Goal: Task Accomplishment & Management: Use online tool/utility

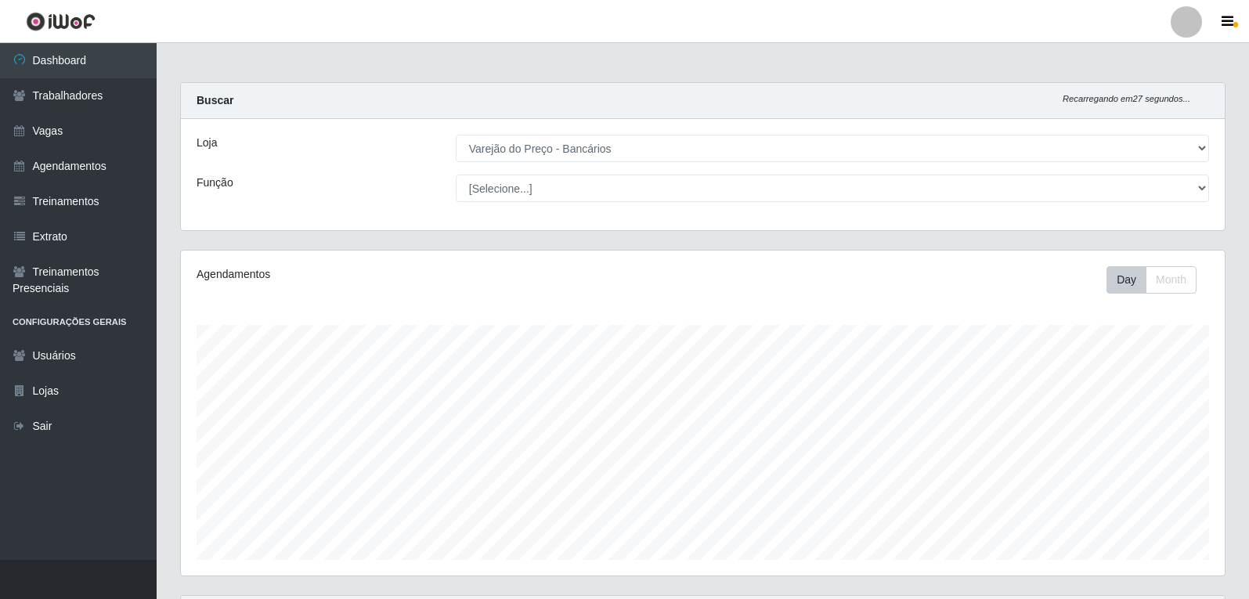
select select "157"
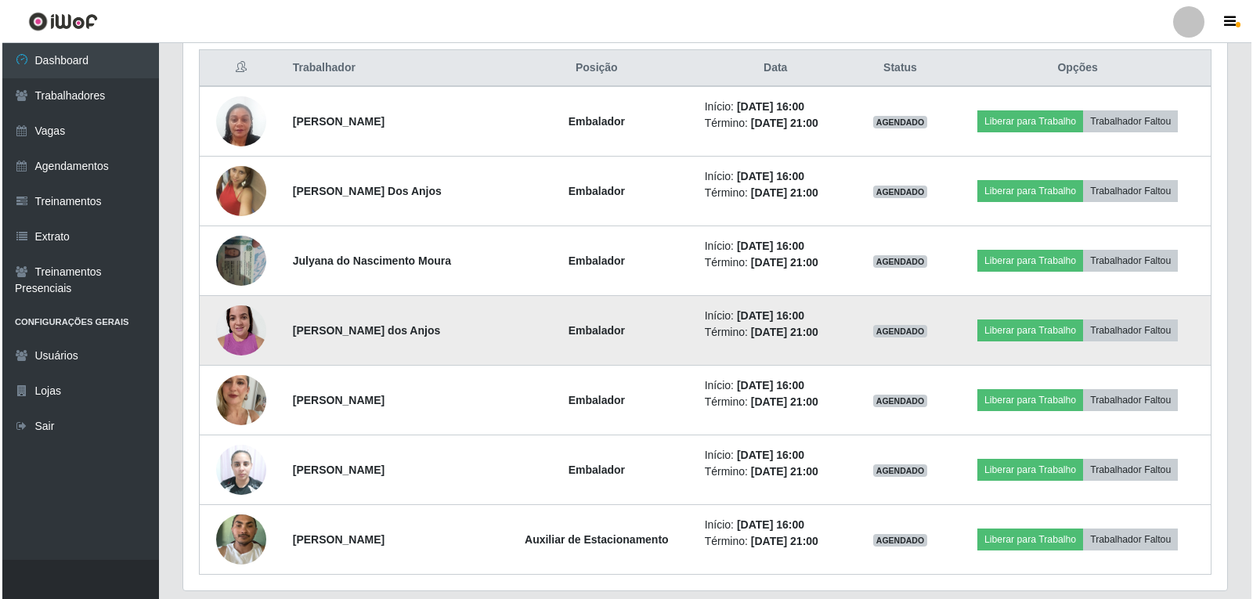
scroll to position [650, 0]
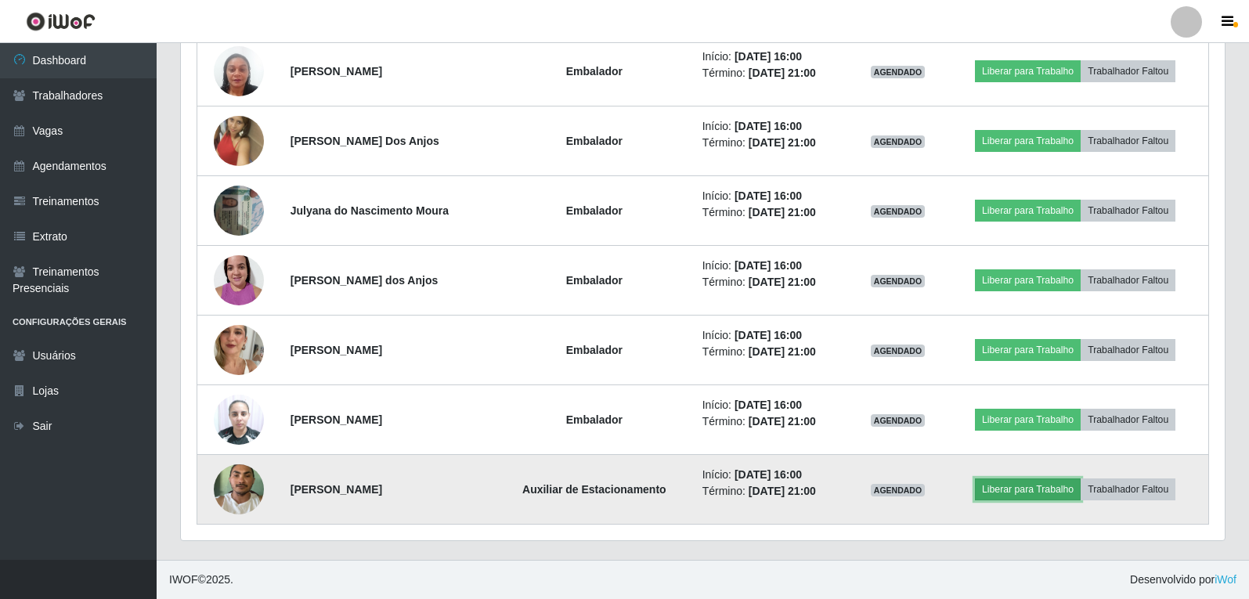
click at [998, 491] on button "Liberar para Trabalho" at bounding box center [1028, 489] width 106 height 22
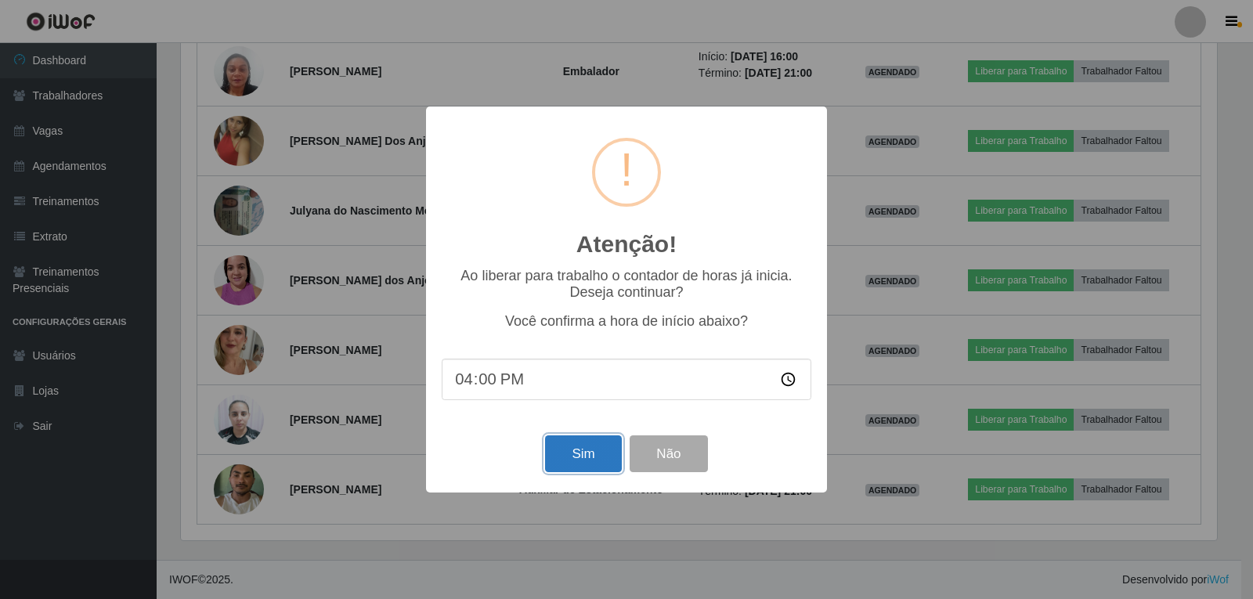
click at [562, 459] on button "Sim" at bounding box center [583, 453] width 76 height 37
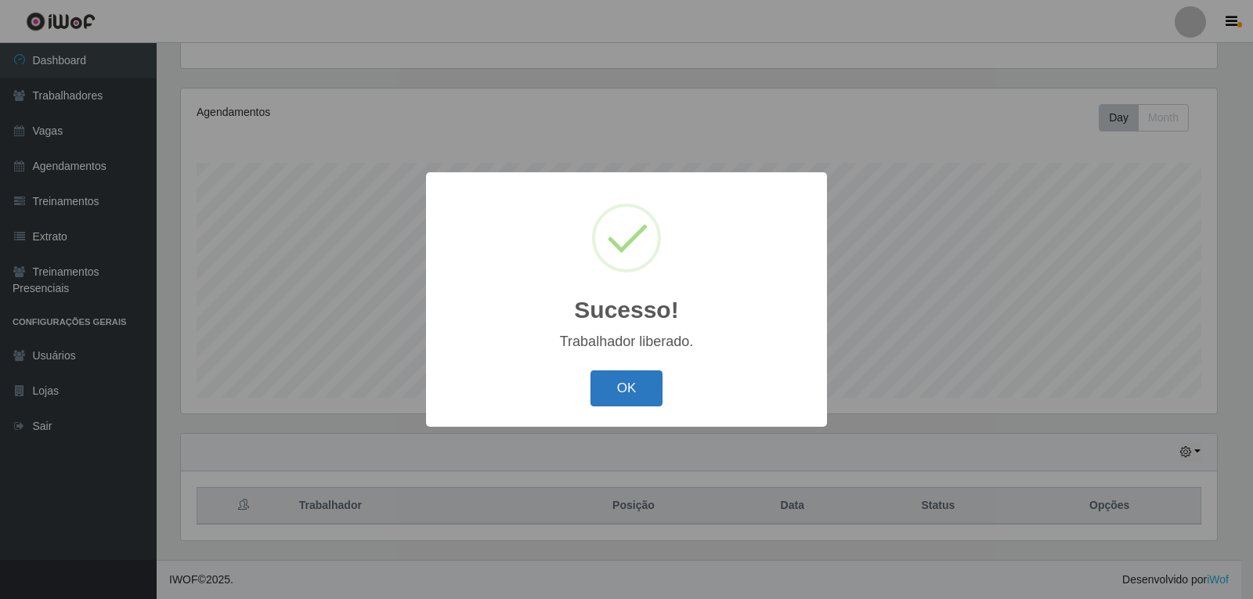
click at [627, 389] on button "OK" at bounding box center [626, 388] width 73 height 37
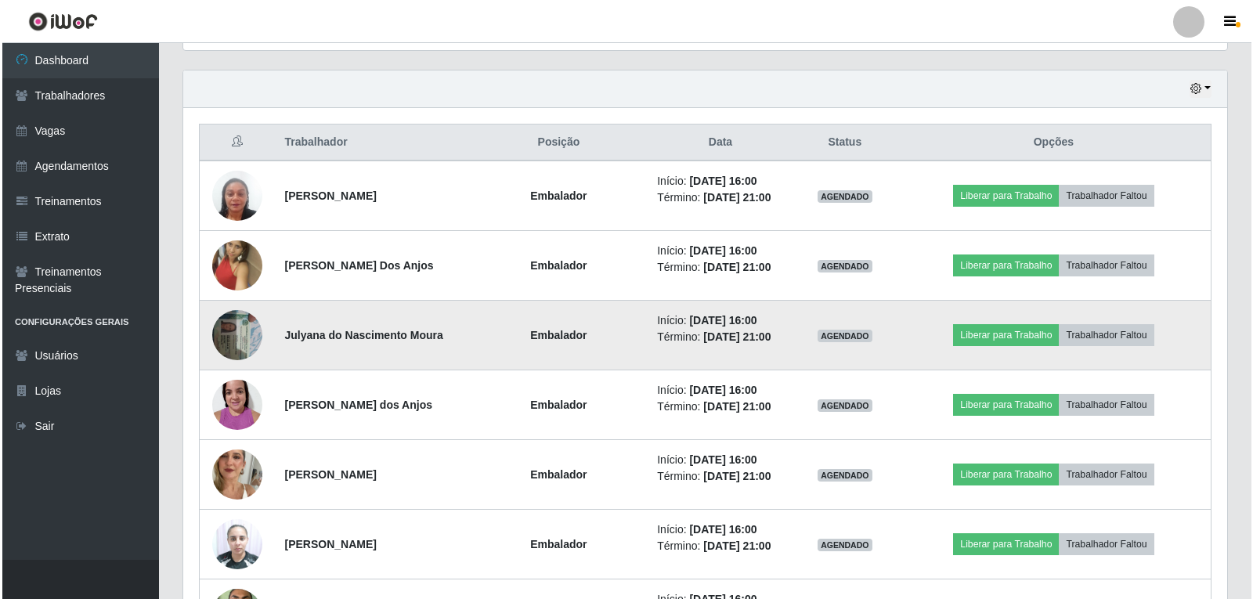
scroll to position [554, 0]
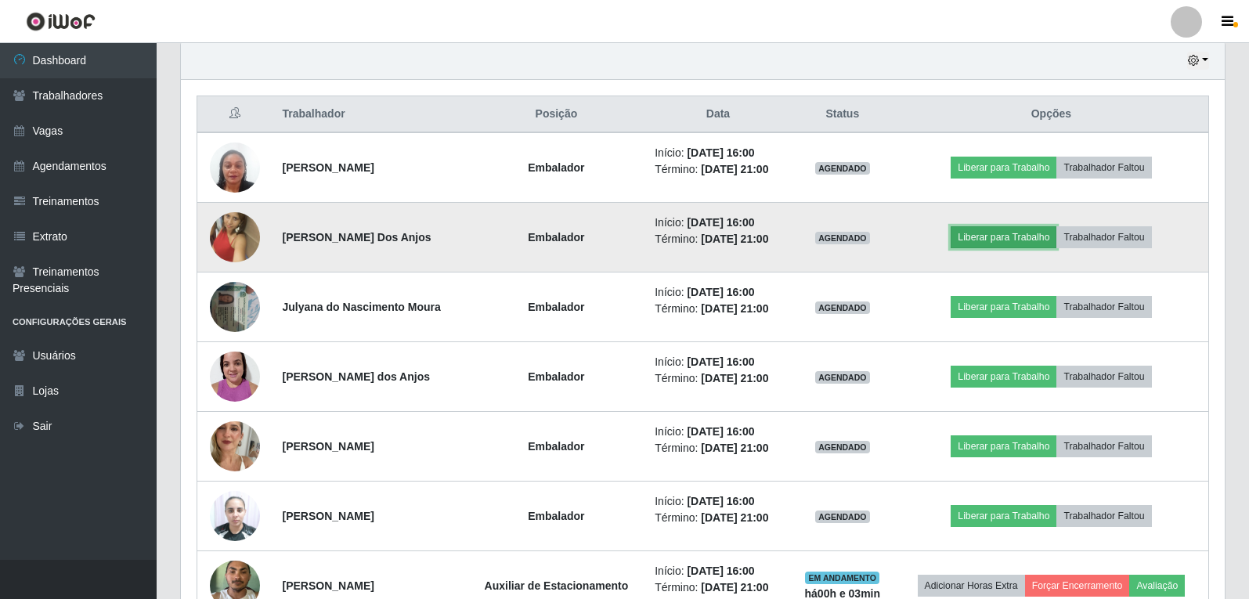
click at [981, 240] on button "Liberar para Trabalho" at bounding box center [1004, 237] width 106 height 22
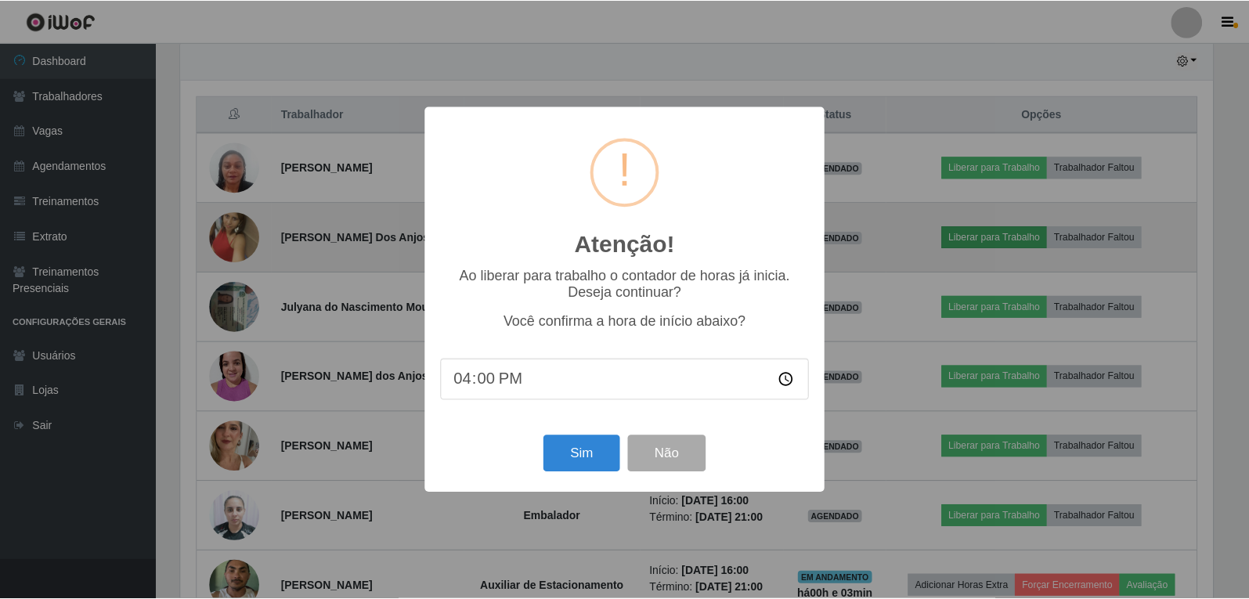
scroll to position [325, 1036]
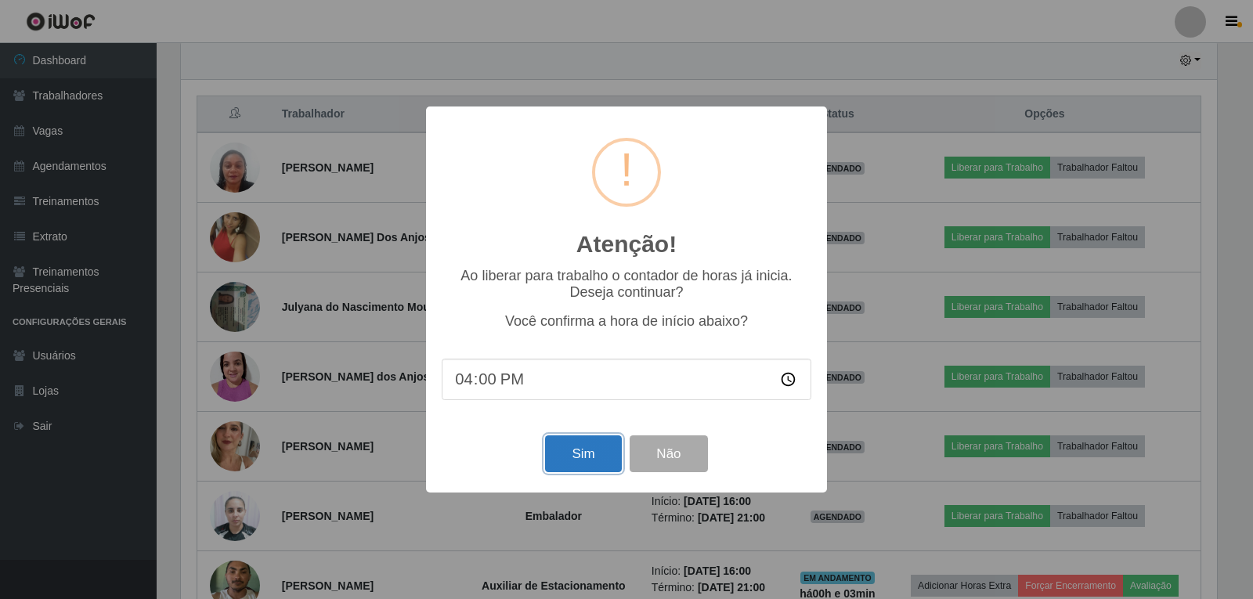
click at [583, 464] on button "Sim" at bounding box center [583, 453] width 76 height 37
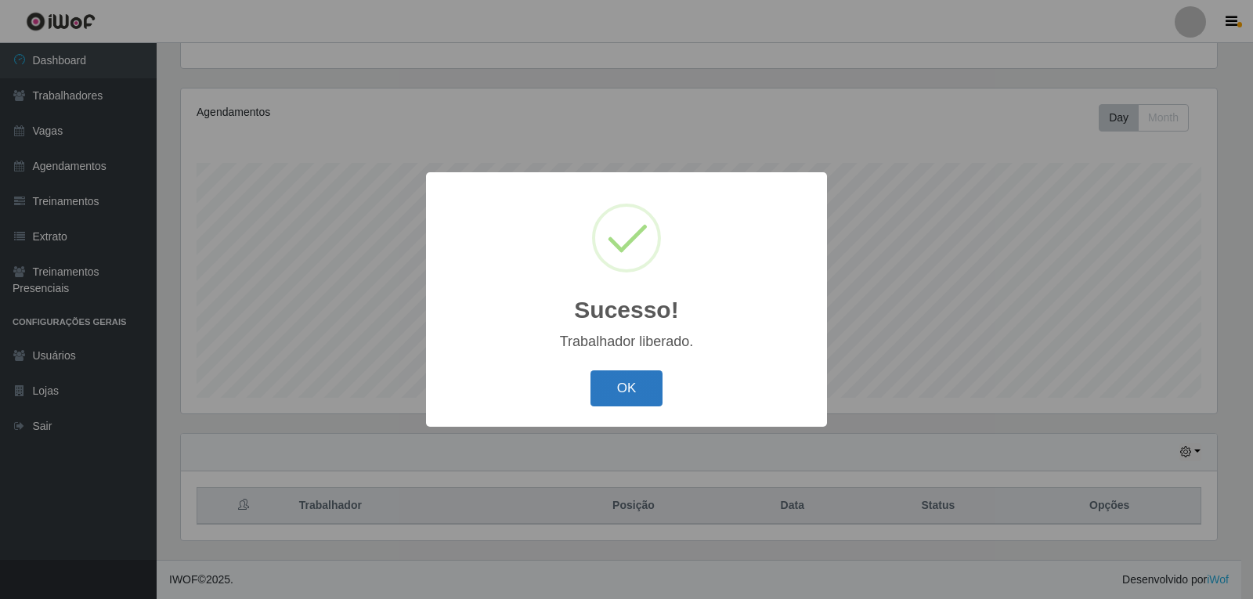
click at [634, 394] on button "OK" at bounding box center [626, 388] width 73 height 37
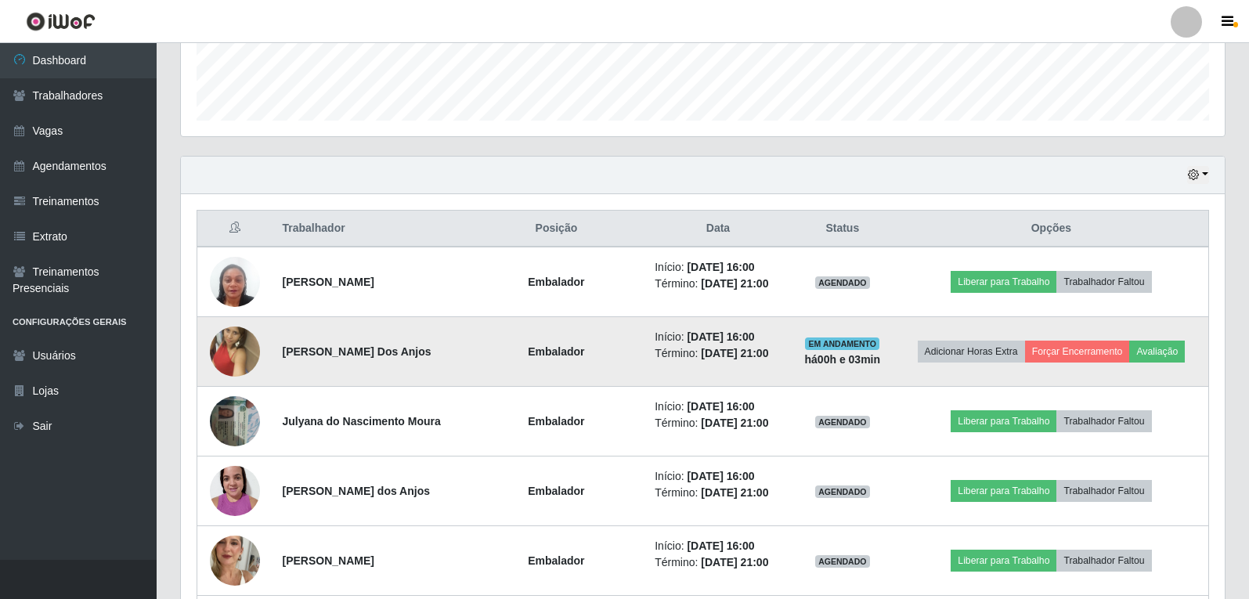
scroll to position [475, 0]
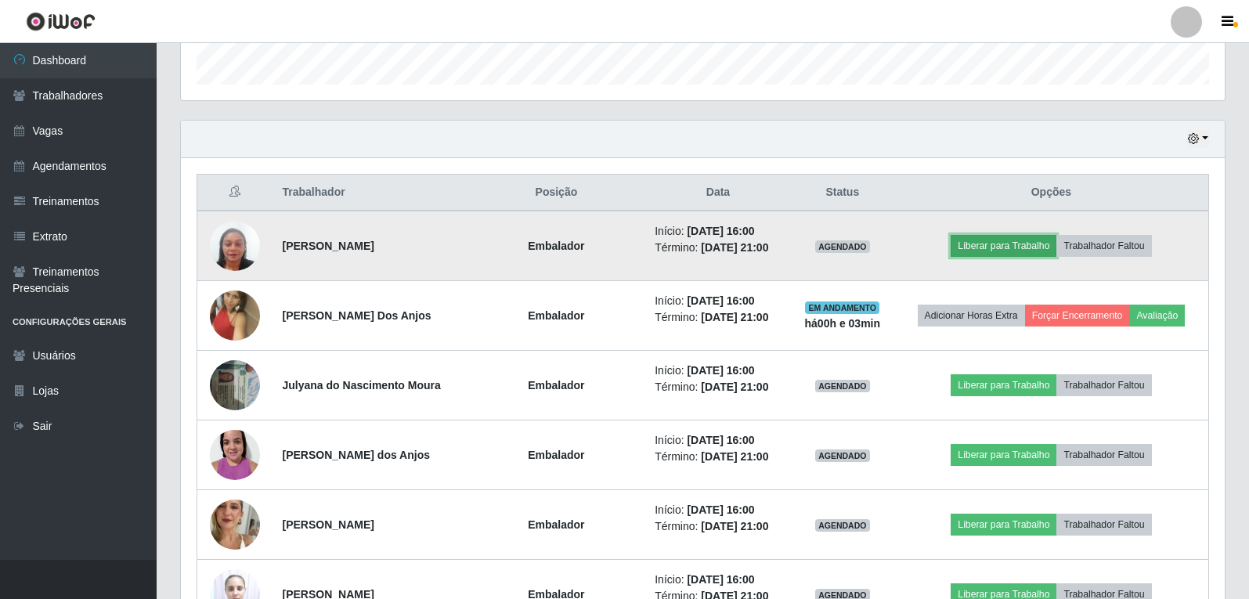
click at [968, 243] on button "Liberar para Trabalho" at bounding box center [1004, 246] width 106 height 22
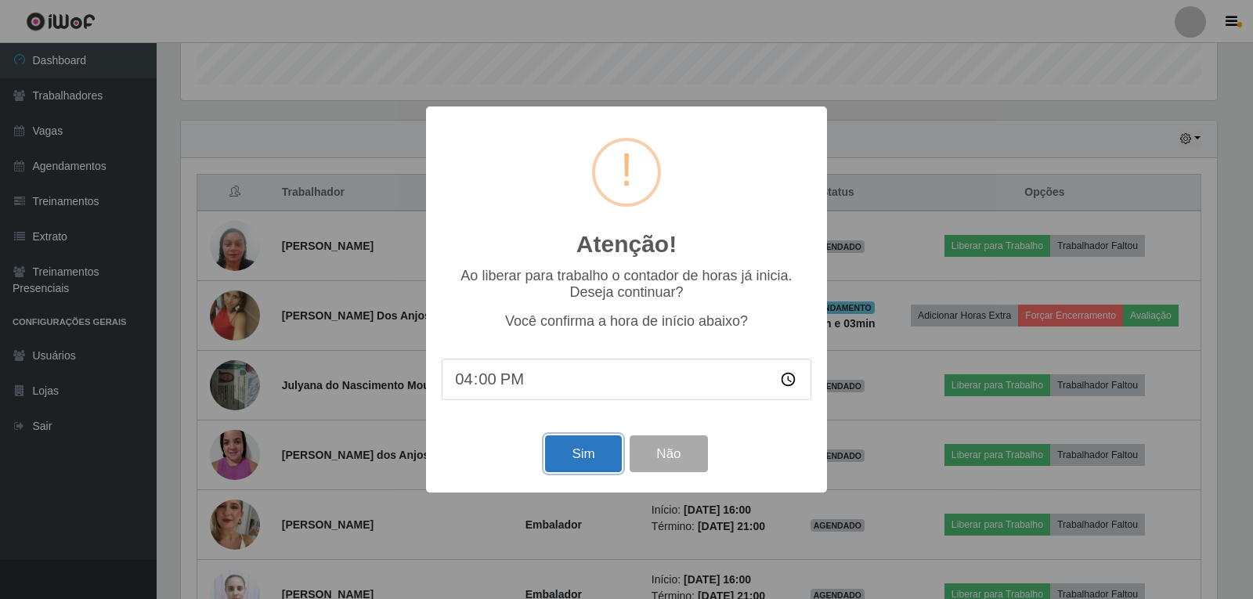
click at [601, 447] on button "Sim" at bounding box center [583, 453] width 76 height 37
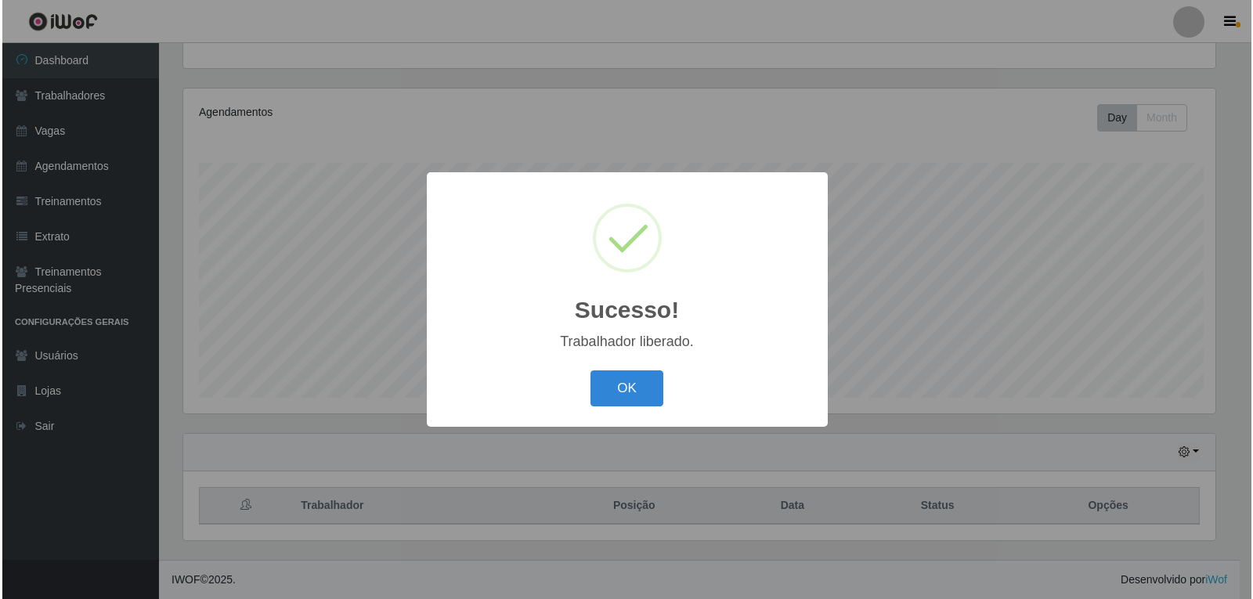
scroll to position [0, 0]
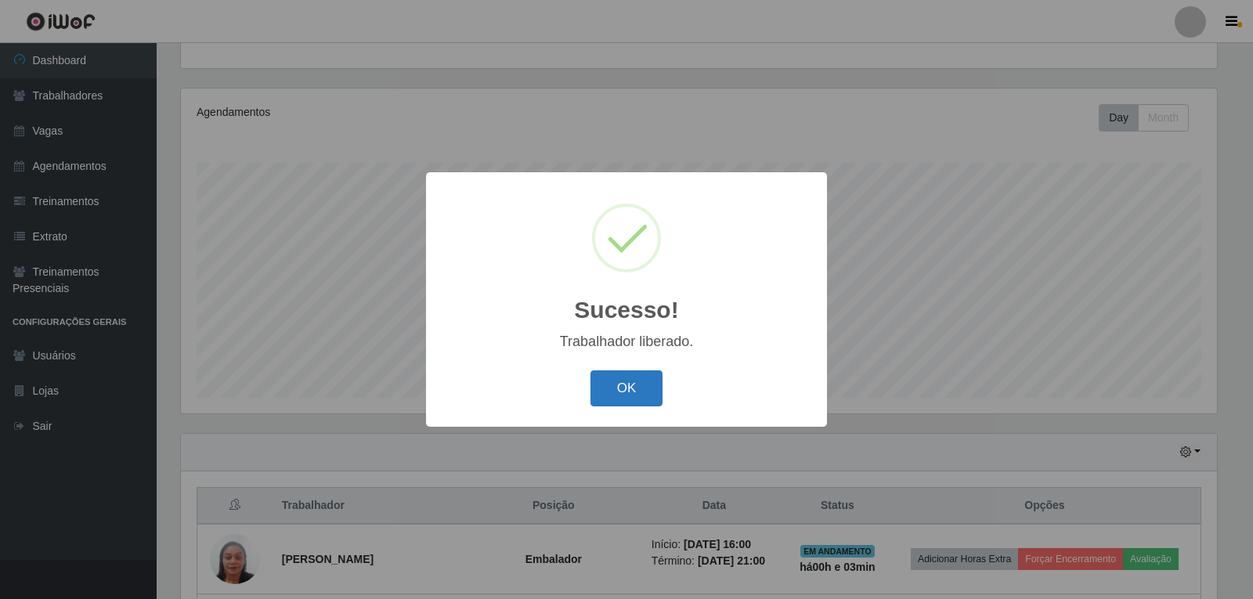
click at [630, 385] on button "OK" at bounding box center [626, 388] width 73 height 37
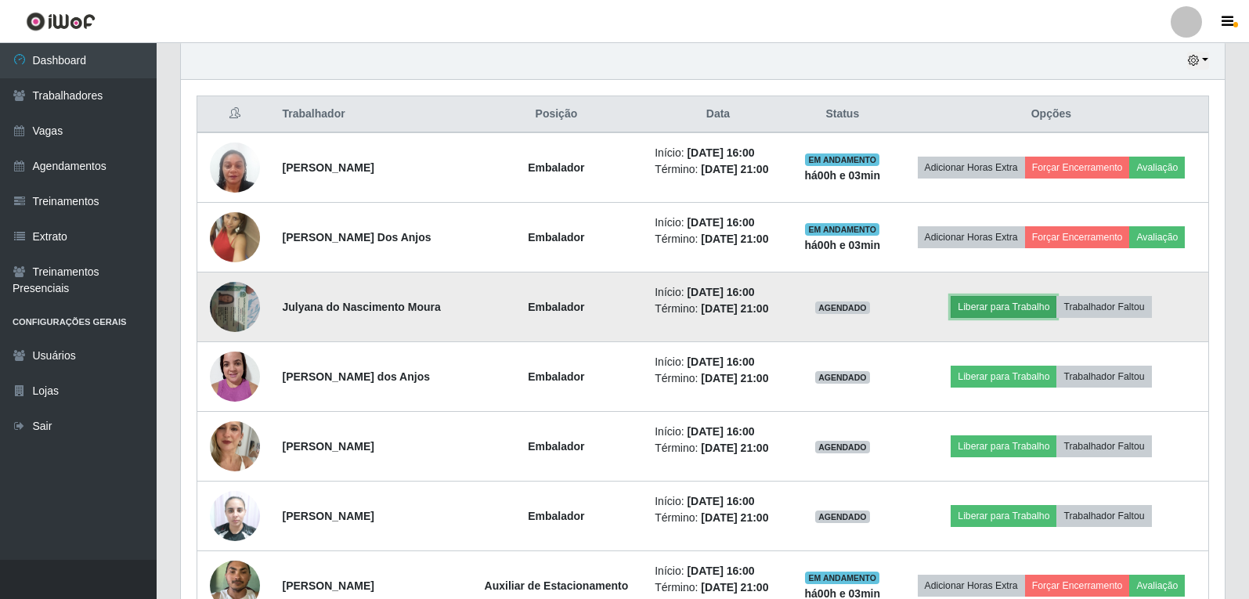
click at [1028, 308] on button "Liberar para Trabalho" at bounding box center [1004, 307] width 106 height 22
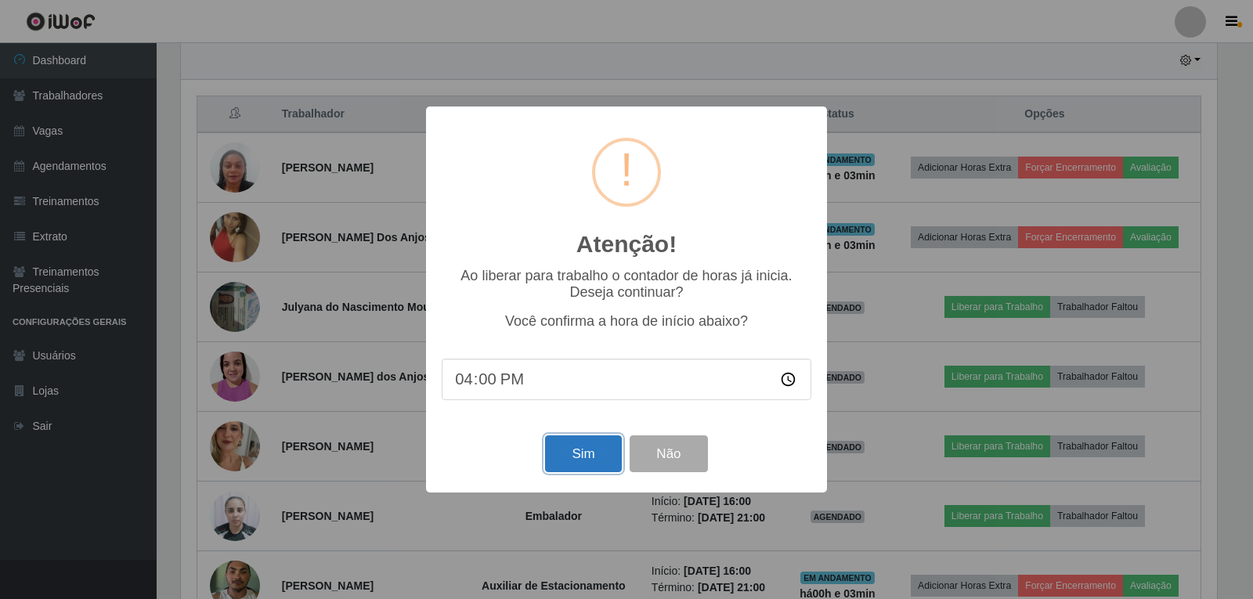
click at [594, 446] on button "Sim" at bounding box center [583, 453] width 76 height 37
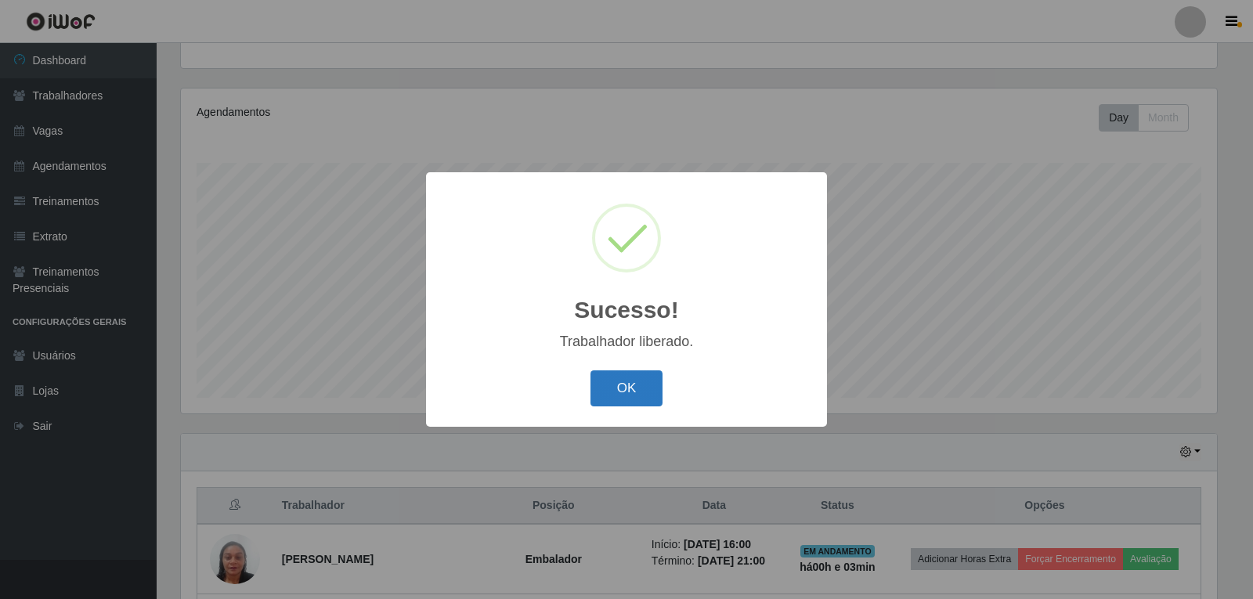
click at [637, 389] on button "OK" at bounding box center [626, 388] width 73 height 37
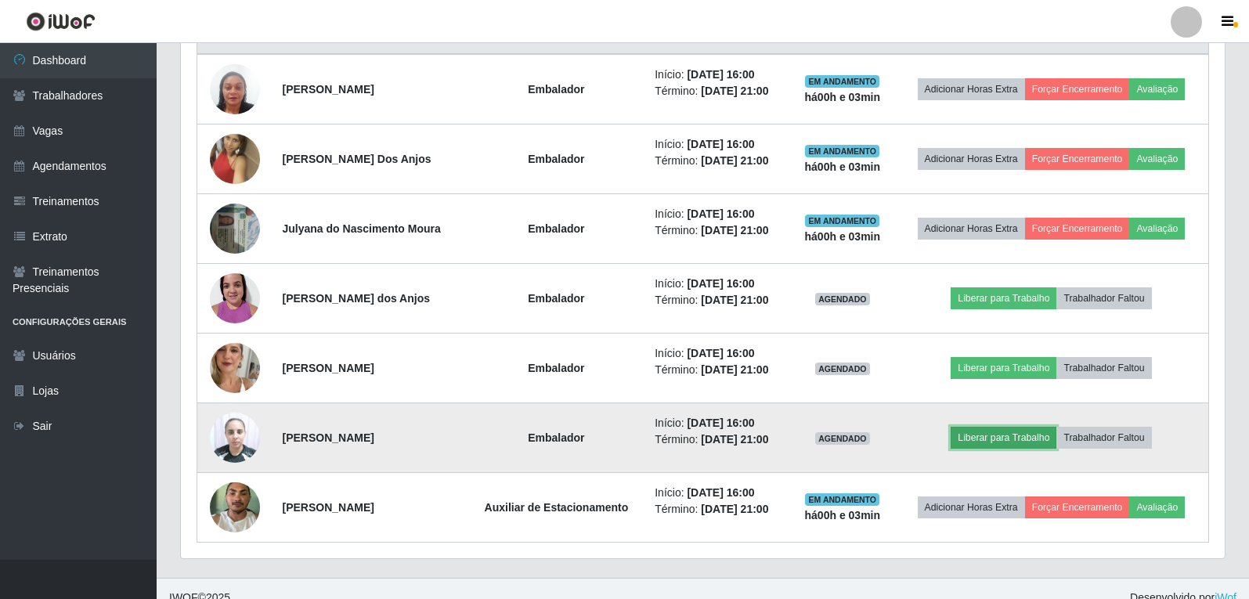
click at [994, 435] on button "Liberar para Trabalho" at bounding box center [1004, 438] width 106 height 22
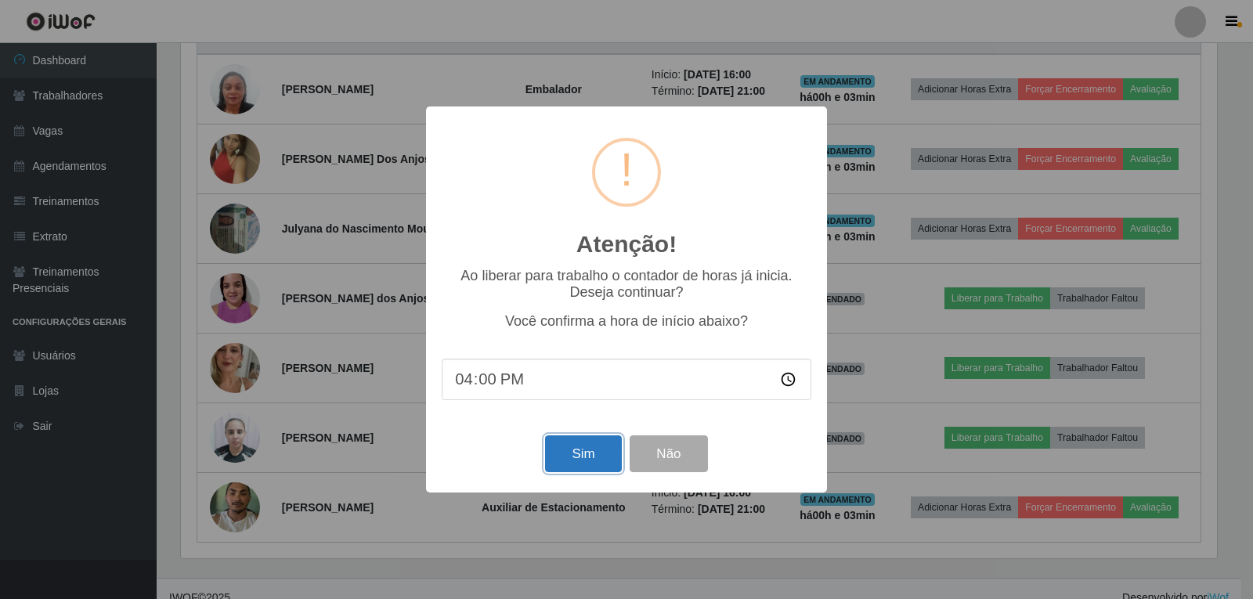
click at [576, 467] on button "Sim" at bounding box center [583, 453] width 76 height 37
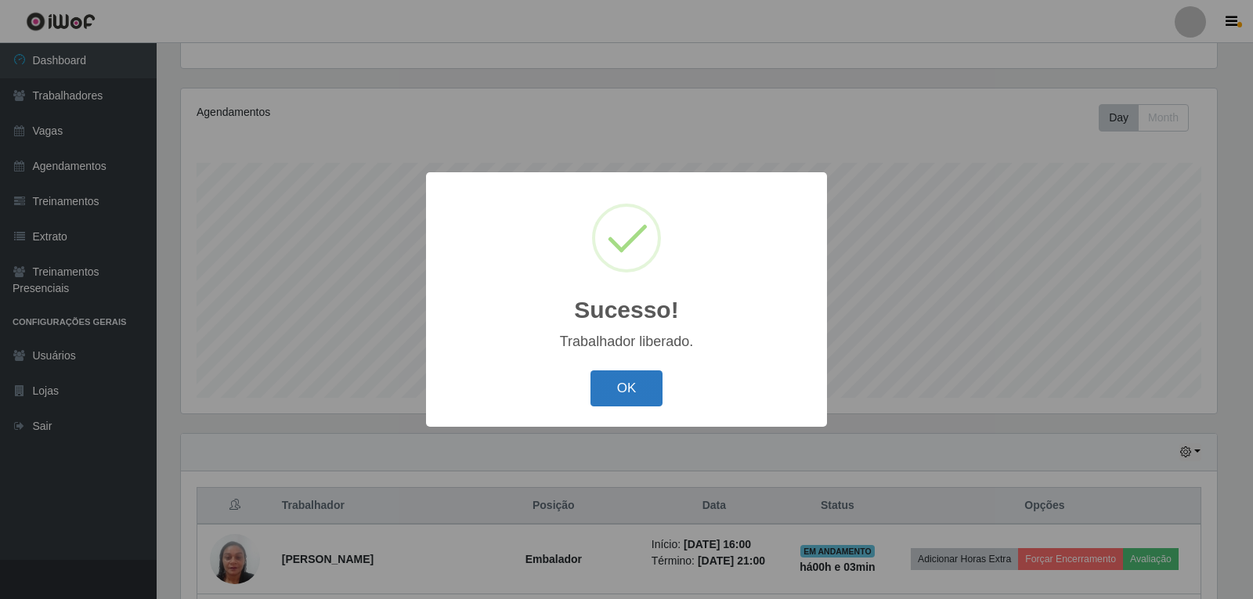
click at [617, 392] on button "OK" at bounding box center [626, 388] width 73 height 37
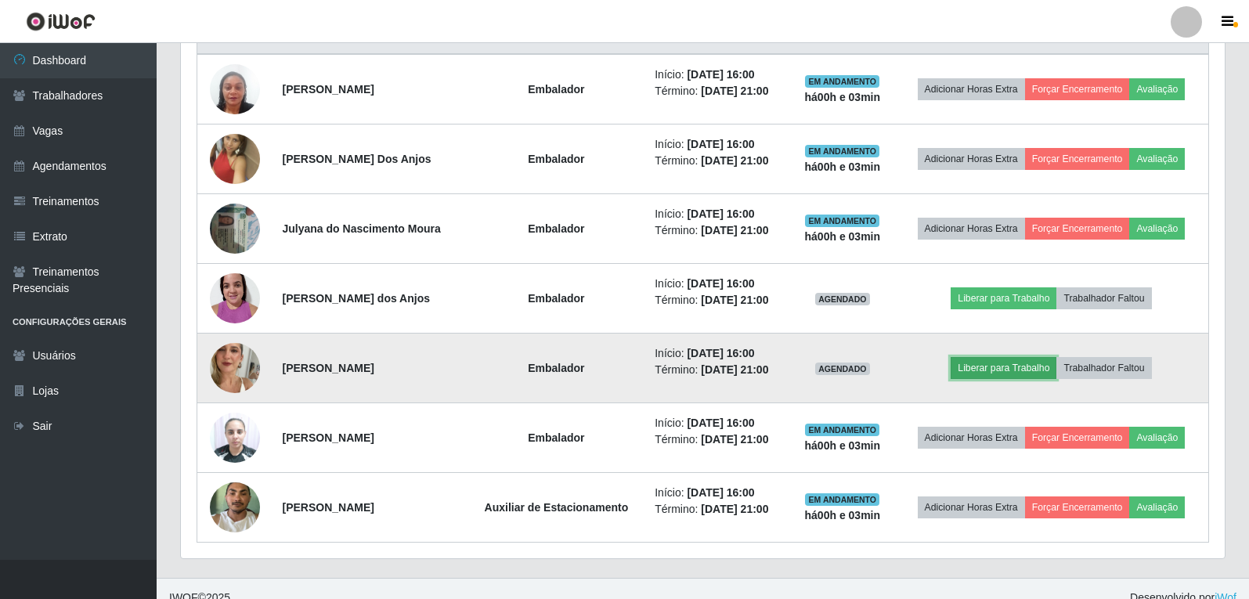
click at [1006, 372] on button "Liberar para Trabalho" at bounding box center [1004, 368] width 106 height 22
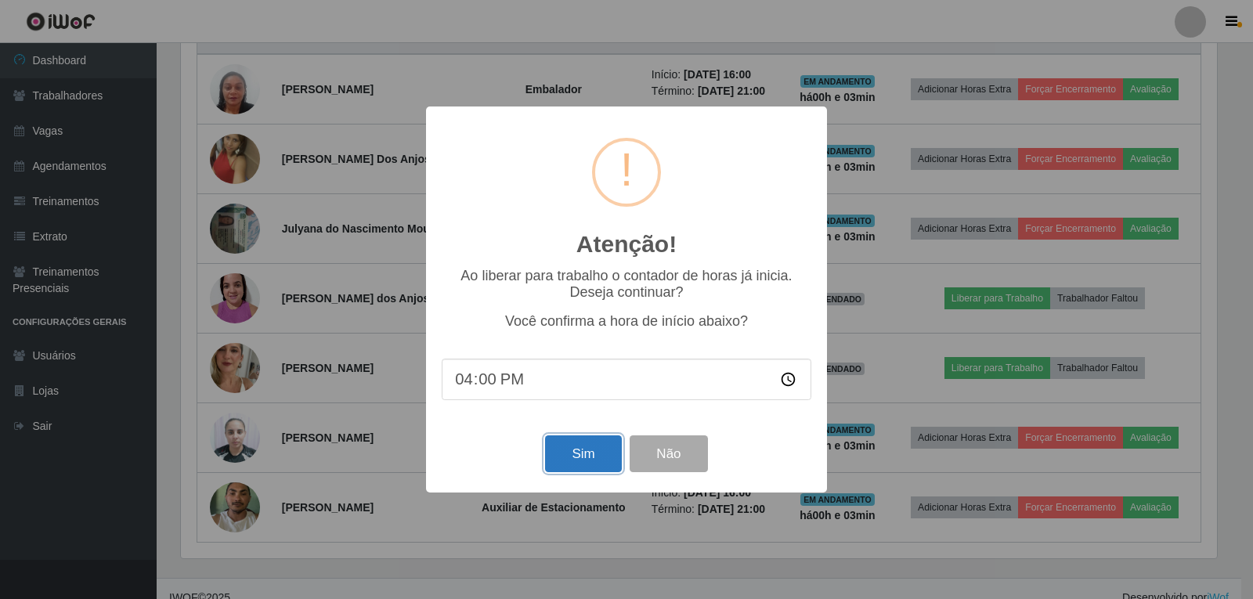
click at [571, 447] on button "Sim" at bounding box center [583, 453] width 76 height 37
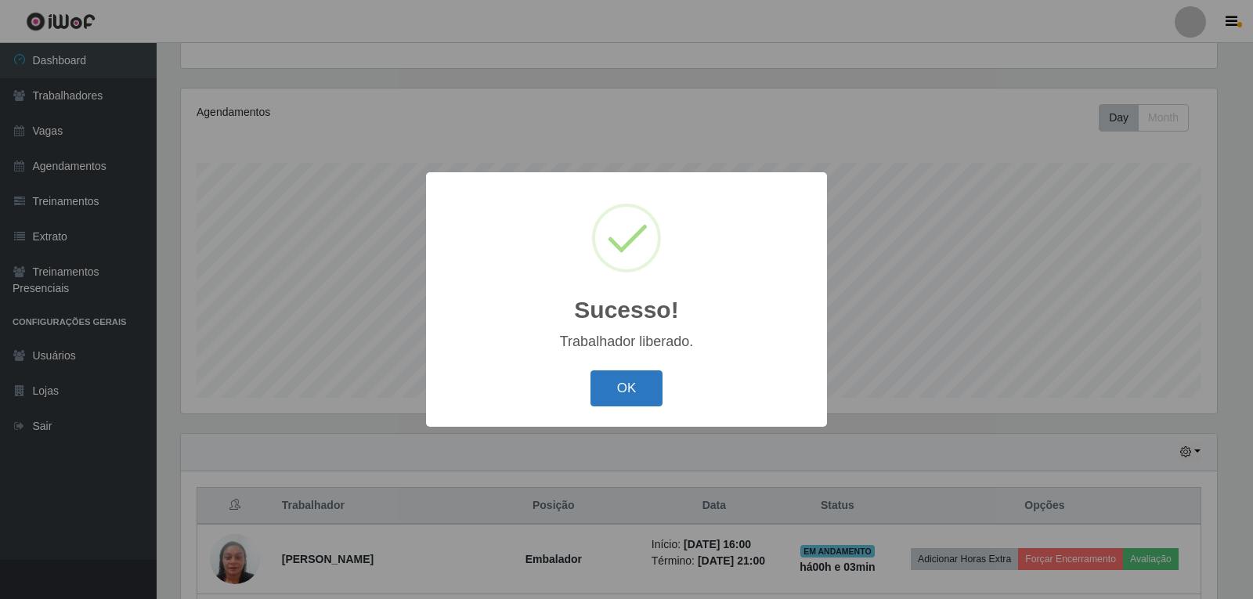
click at [639, 392] on button "OK" at bounding box center [626, 388] width 73 height 37
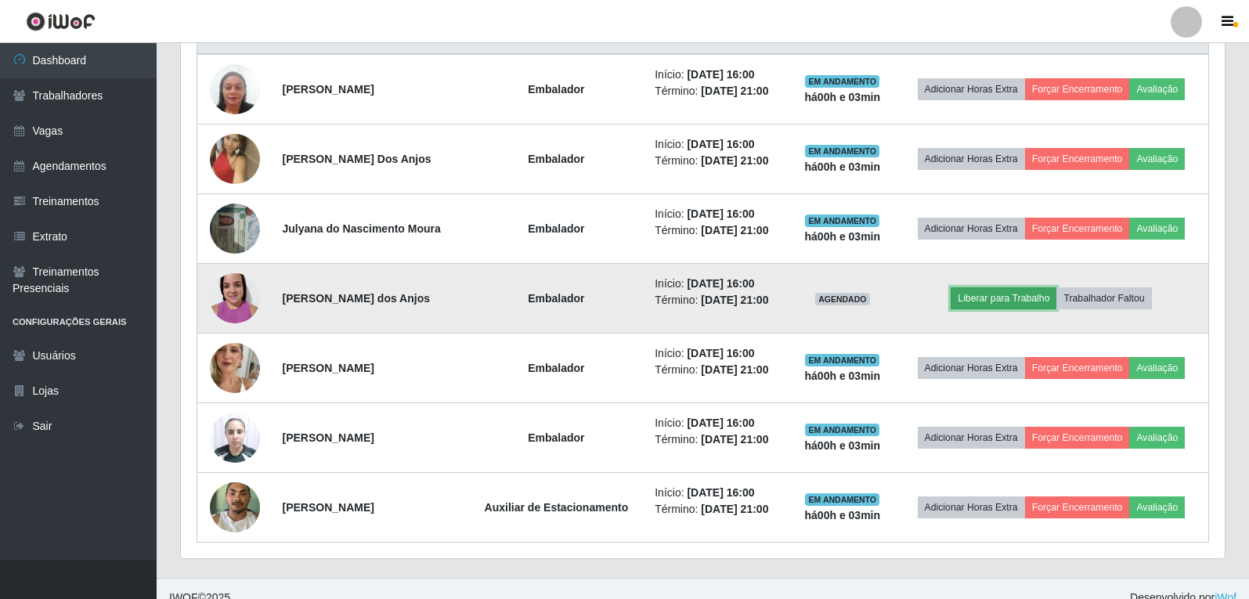
click at [1014, 294] on button "Liberar para Trabalho" at bounding box center [1004, 298] width 106 height 22
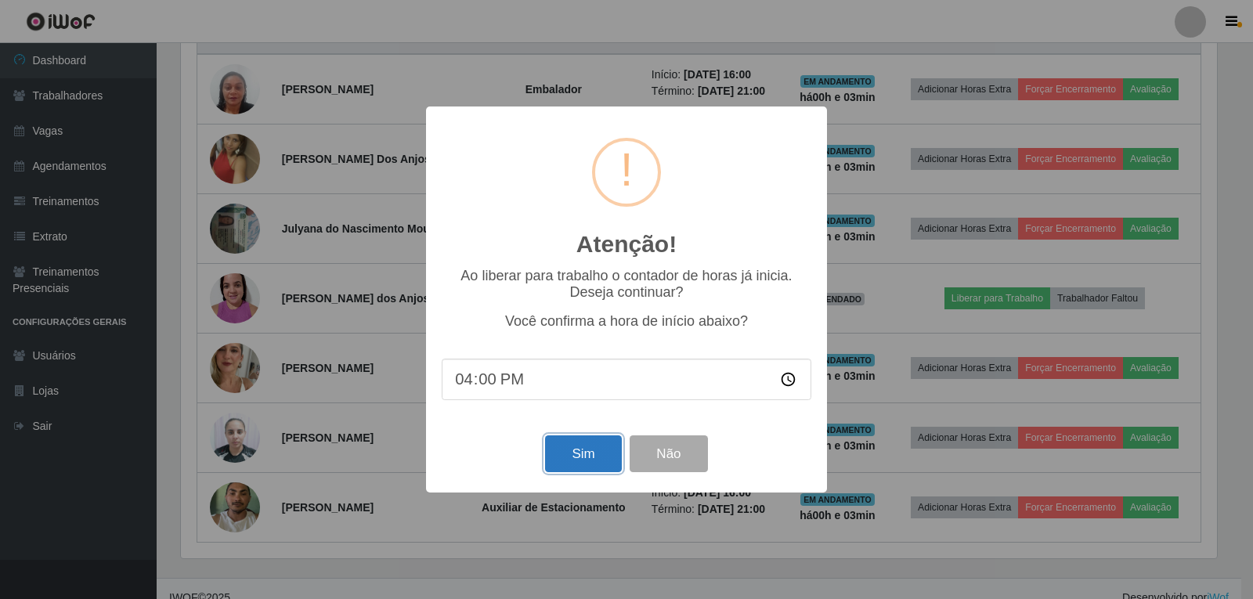
click at [584, 451] on button "Sim" at bounding box center [583, 453] width 76 height 37
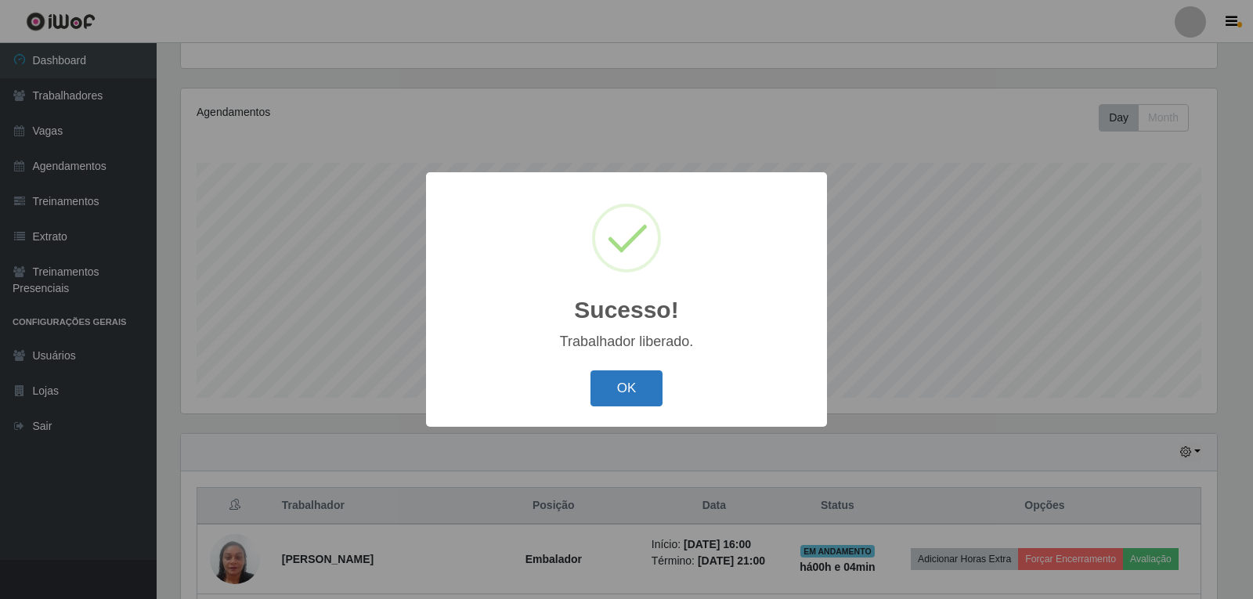
click at [647, 382] on button "OK" at bounding box center [626, 388] width 73 height 37
